Goal: Information Seeking & Learning: Understand process/instructions

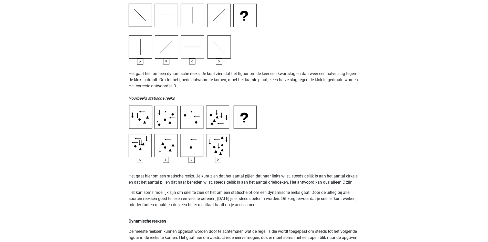
scroll to position [190, 0]
drag, startPoint x: 175, startPoint y: 182, endPoint x: 285, endPoint y: 181, distance: 109.9
click at [285, 181] on p "Het gaat hier om een statische reeks. Je kunt zien dat het aantal pijlen dat na…" at bounding box center [244, 179] width 231 height 12
click at [276, 167] on p at bounding box center [244, 166] width 231 height 6
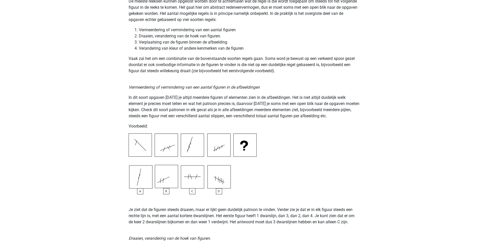
scroll to position [420, 0]
drag, startPoint x: 135, startPoint y: 209, endPoint x: 237, endPoint y: 208, distance: 102.2
click at [237, 208] on p "Je ziet dat de figuren steeds draaien, maar er lijkt geen duidelijk patroon te …" at bounding box center [244, 209] width 231 height 31
click at [249, 208] on p "Je ziet dat de figuren steeds draaien, maar er lijkt geen duidelijk patroon te …" at bounding box center [244, 209] width 231 height 31
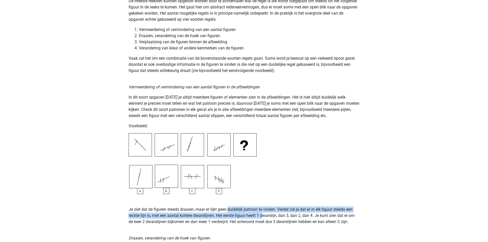
drag, startPoint x: 229, startPoint y: 209, endPoint x: 265, endPoint y: 214, distance: 36.2
click at [265, 214] on p "Je ziet dat de figuren steeds draaien, maar er lijkt geen duidelijk patroon te …" at bounding box center [244, 209] width 231 height 31
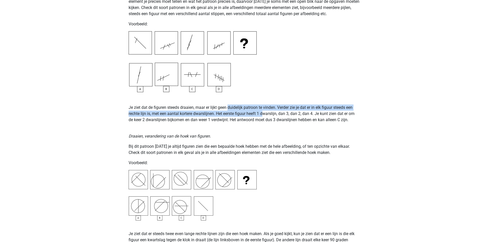
scroll to position [522, 0]
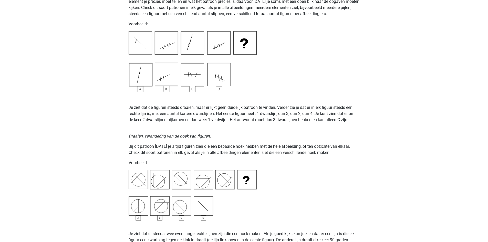
click at [173, 151] on p "Bij dit patroon [DATE] je altijd figuren zien die een bepaalde hoek hebben met …" at bounding box center [244, 149] width 231 height 12
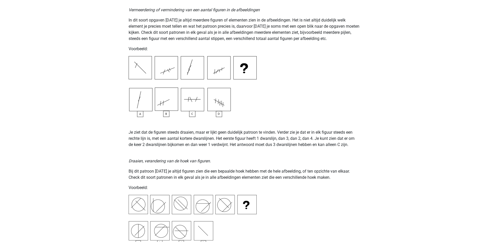
scroll to position [497, 0]
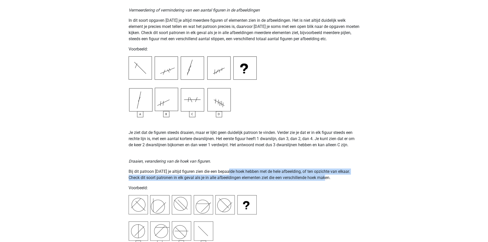
drag, startPoint x: 228, startPoint y: 172, endPoint x: 331, endPoint y: 177, distance: 103.4
click at [331, 177] on p "Bij dit patroon [DATE] je altijd figuren zien die een bepaalde hoek hebben met …" at bounding box center [244, 175] width 231 height 12
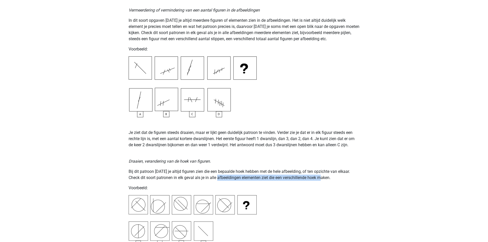
drag, startPoint x: 212, startPoint y: 179, endPoint x: 317, endPoint y: 180, distance: 105.3
click at [317, 180] on p "Bij dit patroon [DATE] je altijd figuren zien die een bepaalde hoek hebben met …" at bounding box center [244, 175] width 231 height 12
click at [159, 200] on img at bounding box center [193, 220] width 128 height 50
click at [138, 203] on img at bounding box center [193, 220] width 128 height 50
click at [224, 203] on img at bounding box center [193, 220] width 128 height 50
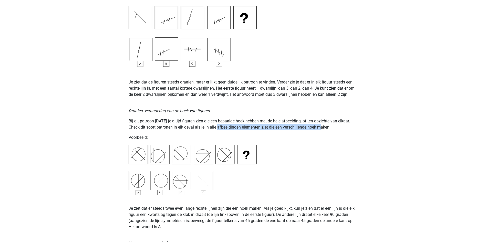
scroll to position [548, 0]
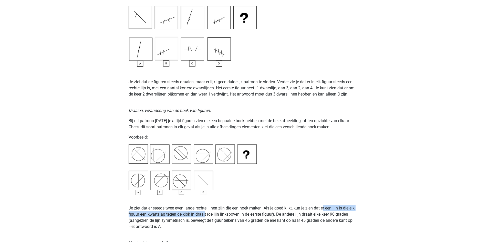
drag, startPoint x: 326, startPoint y: 209, endPoint x: 205, endPoint y: 215, distance: 120.3
click at [205, 215] on p "Je ziet dat er steeds twee even lange rechte lijnen zijn die een hoek maken. Al…" at bounding box center [244, 217] width 231 height 25
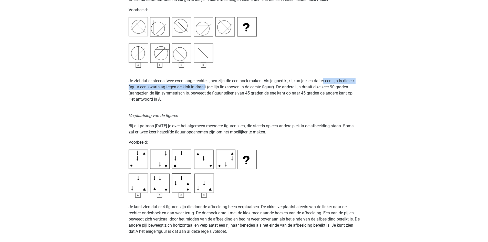
scroll to position [676, 0]
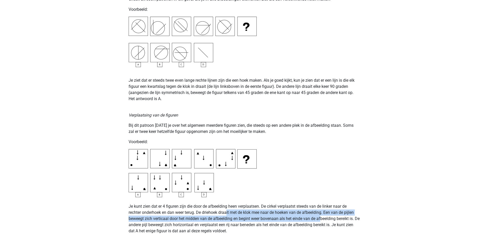
drag, startPoint x: 234, startPoint y: 212, endPoint x: 321, endPoint y: 217, distance: 87.0
click at [321, 217] on p "Je kunt zien dat er 4 figuren zijn die door de afbeelding heen verplaatsen. De …" at bounding box center [244, 215] width 231 height 37
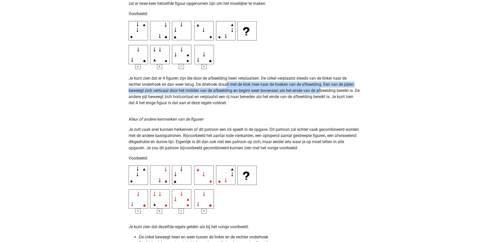
scroll to position [803, 0]
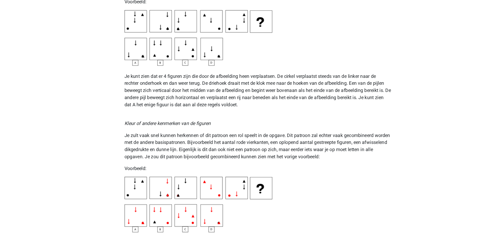
click at [228, 101] on p "Je kunt zien dat er 4 figuren zijn die door de afbeelding heen verplaatsen. De …" at bounding box center [244, 87] width 231 height 37
click at [303, 120] on p "Kleur of andere kenmerken van de figuren" at bounding box center [244, 116] width 231 height 12
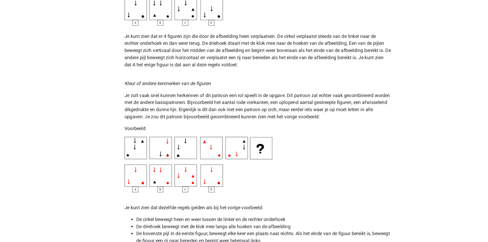
scroll to position [818, 0]
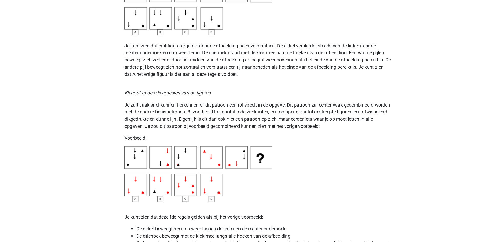
click at [193, 117] on p "Je zult vaak snel kunnen herkennen of dit patroon een rol speelt in de opgave. …" at bounding box center [244, 124] width 231 height 25
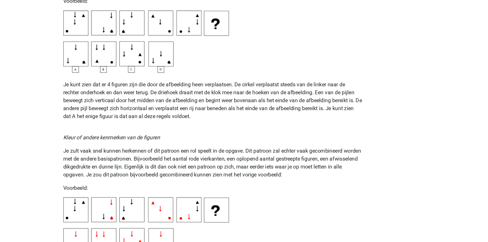
scroll to position [816, 0]
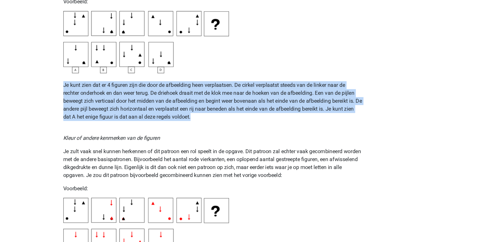
drag, startPoint x: 129, startPoint y: 65, endPoint x: 246, endPoint y: 93, distance: 120.0
click at [246, 93] on p "Je kunt zien dat er 4 figuren zijn die door de afbeelding heen verplaatsen. De …" at bounding box center [244, 75] width 231 height 37
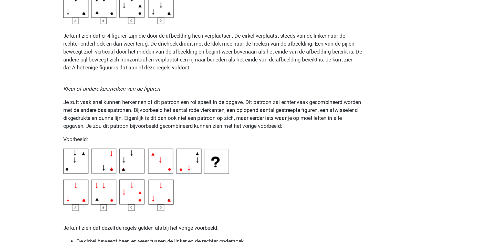
click at [197, 117] on p "Je zult vaak snel kunnen herkennen of dit patroon een rol speelt in de opgave. …" at bounding box center [244, 126] width 231 height 25
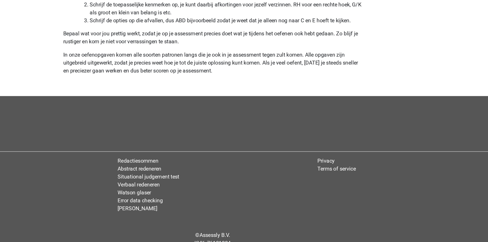
scroll to position [1575, 0]
